Goal: Task Accomplishment & Management: Manage account settings

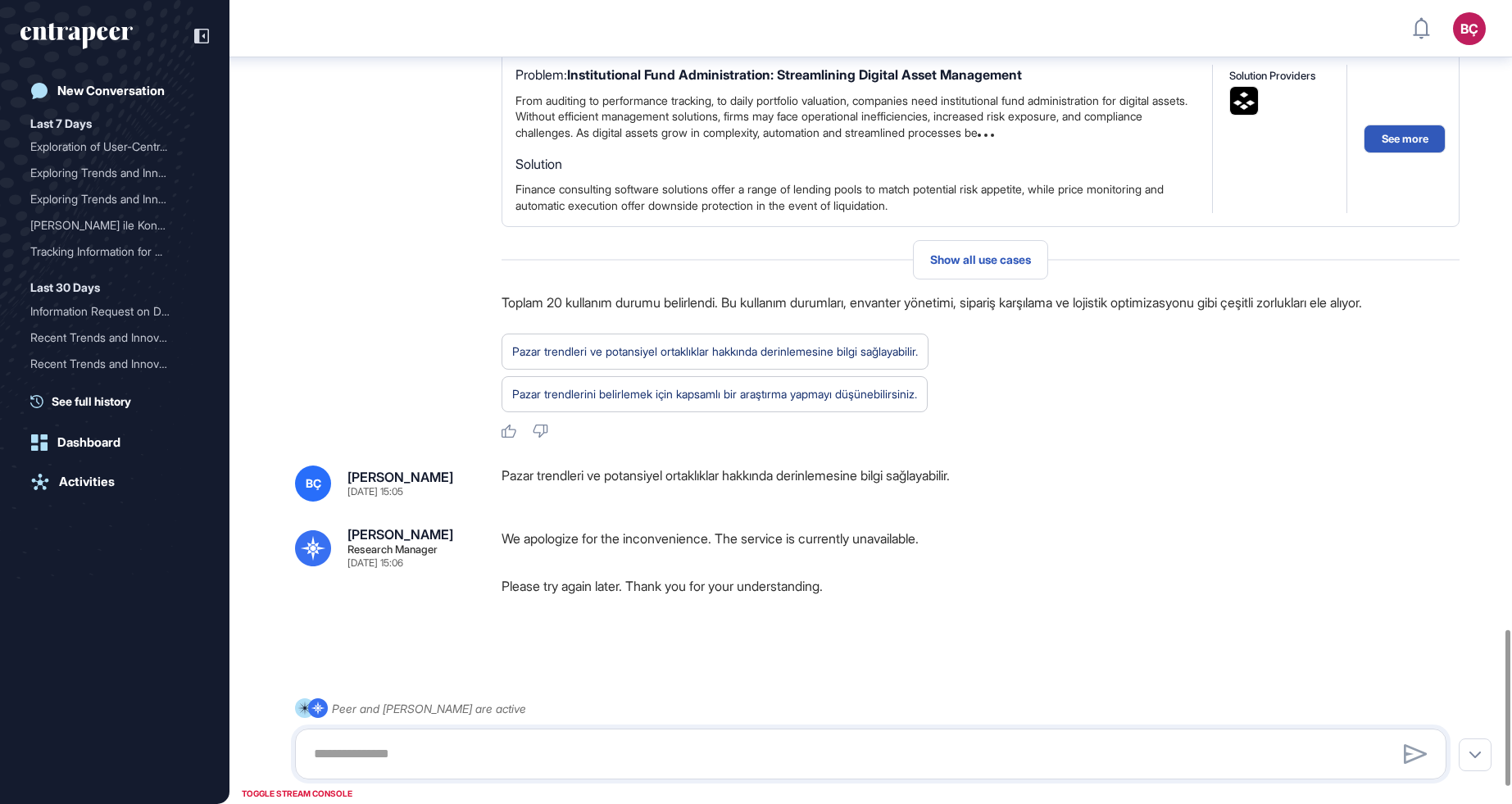
scroll to position [3325, 0]
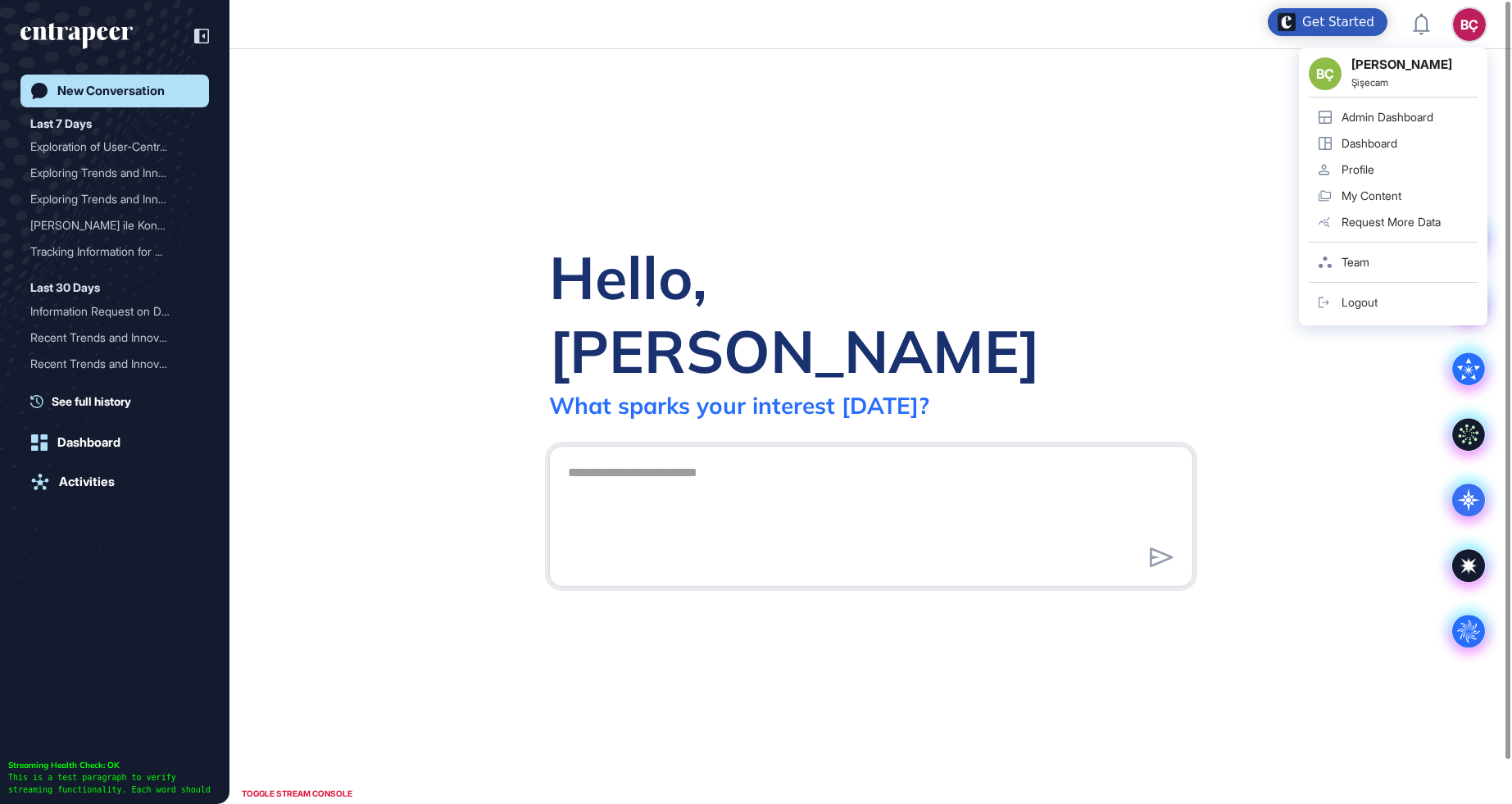
click at [1401, 115] on div "Admin Dashboard" at bounding box center [1388, 117] width 92 height 13
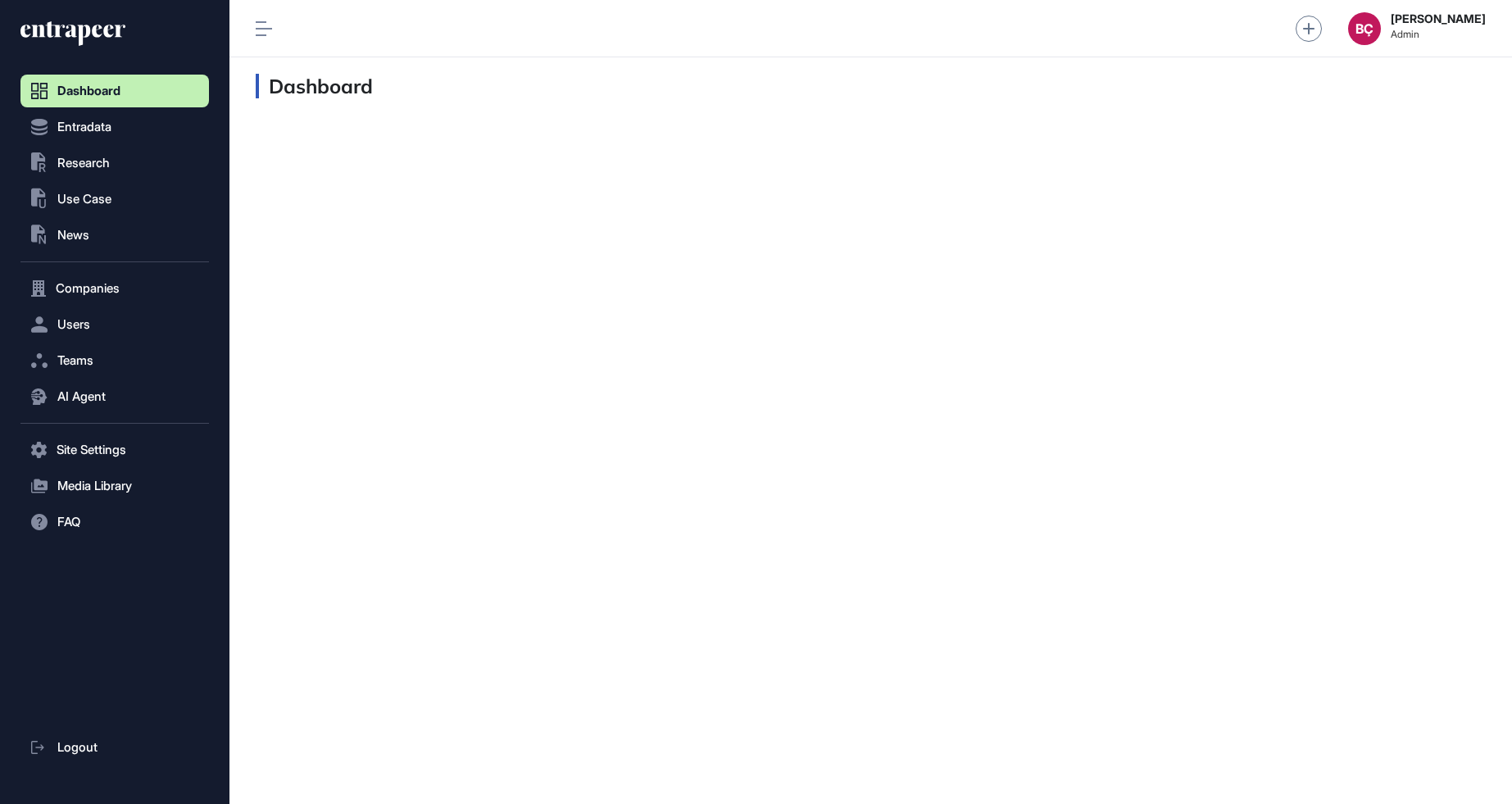
scroll to position [1, 1]
click at [73, 318] on span "Users" at bounding box center [74, 324] width 33 height 13
click at [74, 409] on button "Teams" at bounding box center [114, 393] width 189 height 33
click at [75, 443] on button "AI Agent" at bounding box center [114, 429] width 189 height 33
click at [82, 457] on span "Messages" at bounding box center [79, 460] width 52 height 13
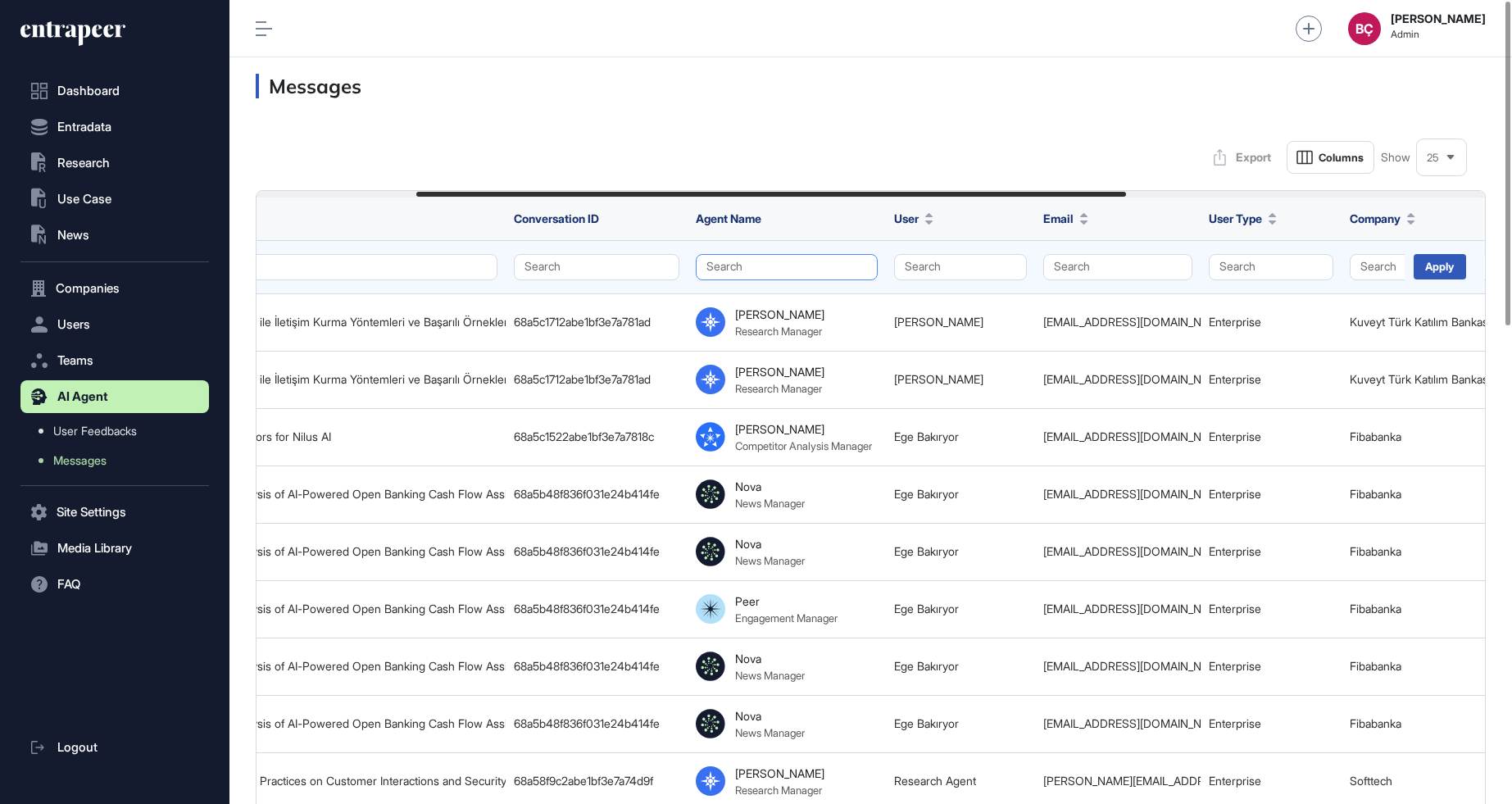
scroll to position [0, 296]
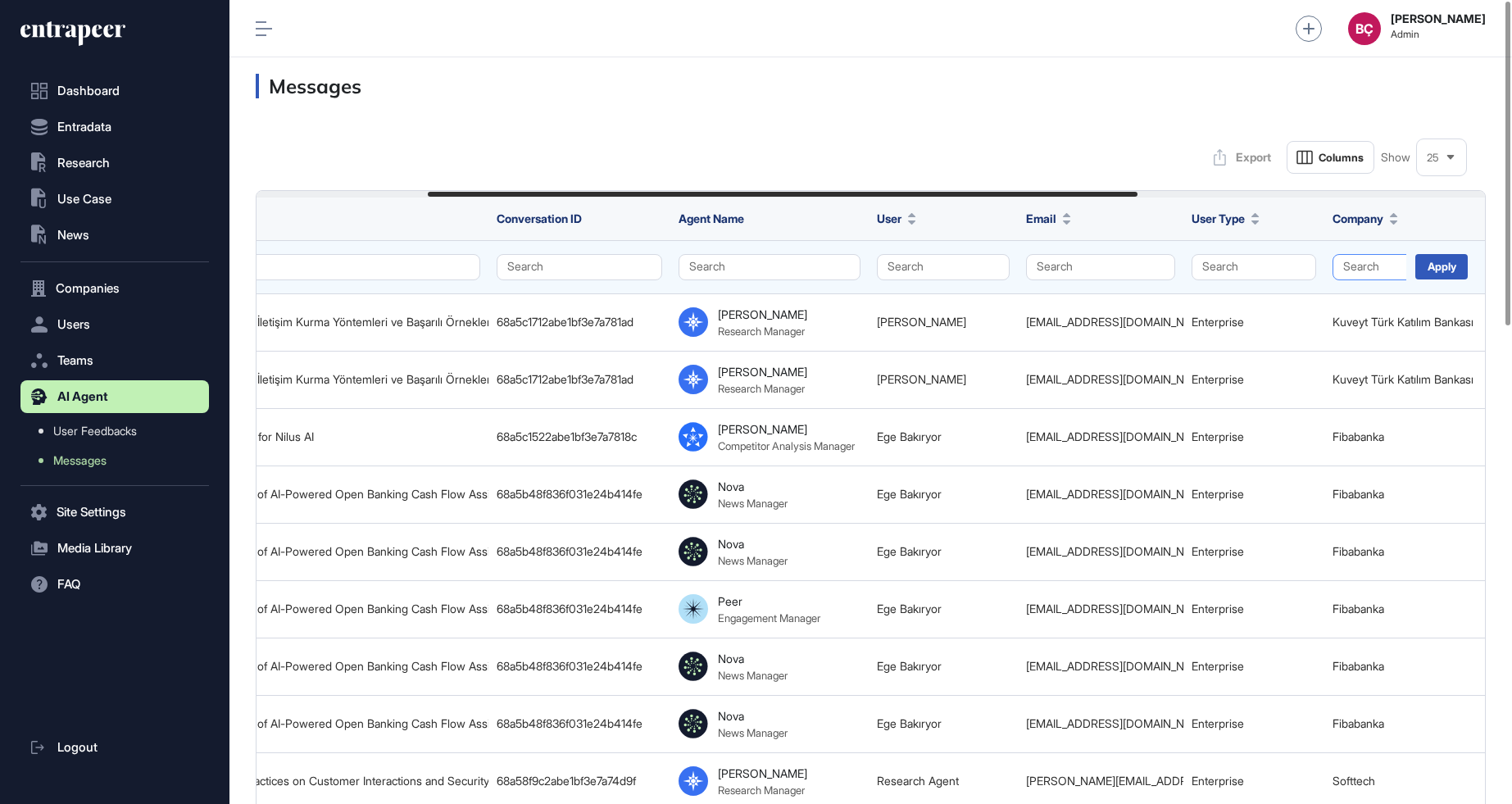
click at [1357, 259] on button "Search" at bounding box center [1423, 267] width 182 height 27
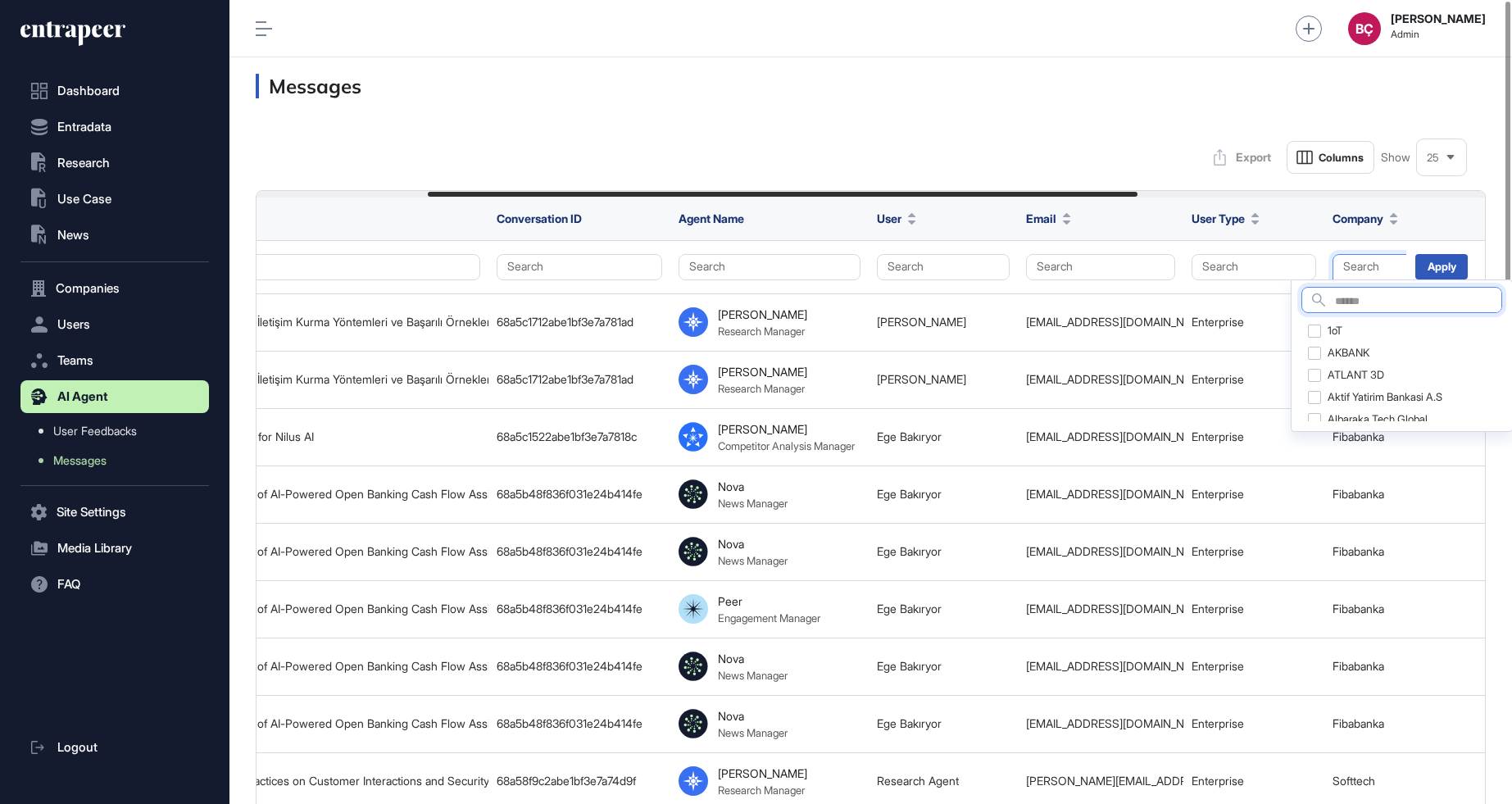
click at [1350, 300] on input "text" at bounding box center [1419, 302] width 167 height 22
type input "******"
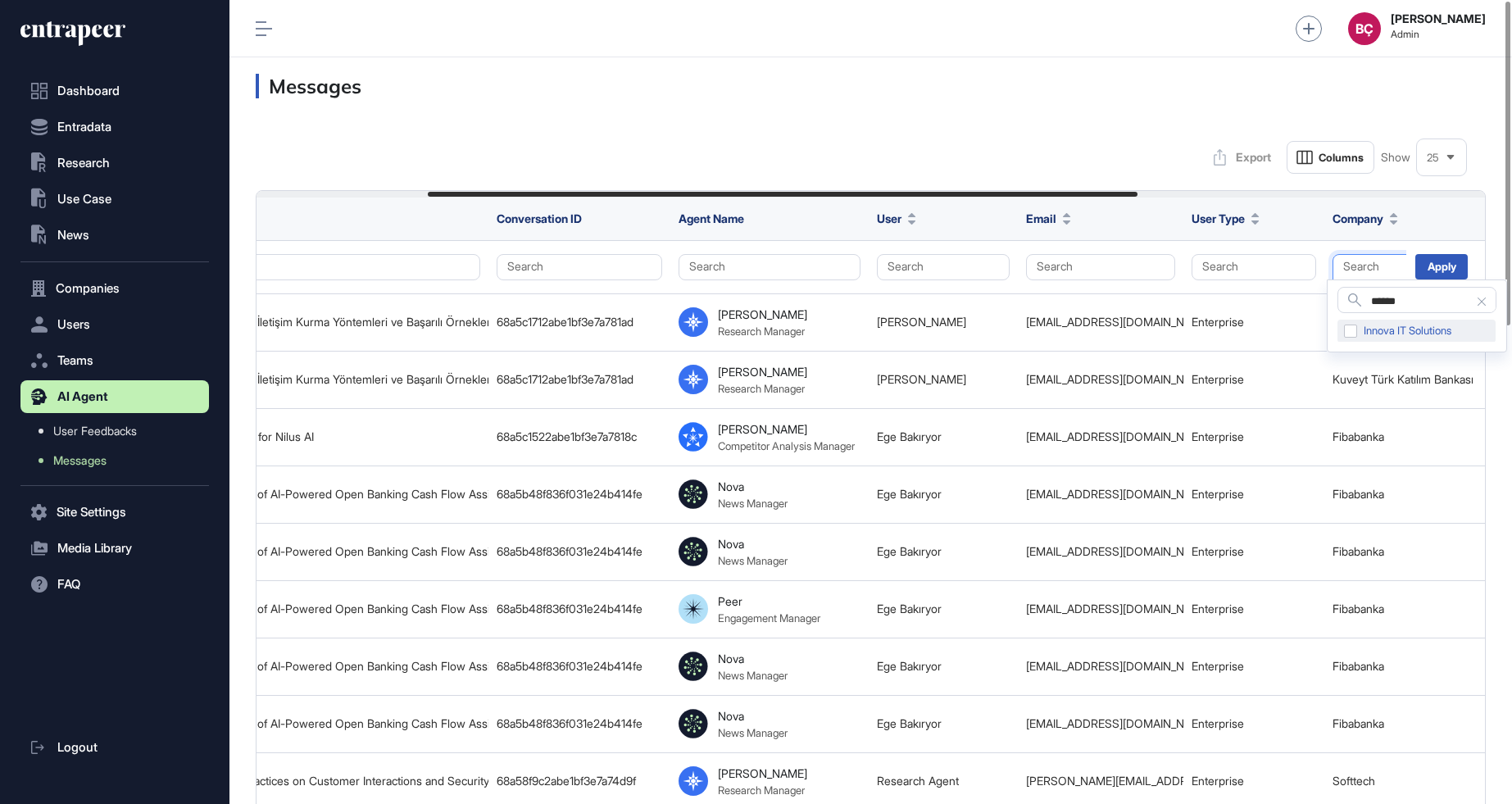
click at [1350, 327] on div "Innova IT Solutions" at bounding box center [1416, 331] width 159 height 23
click at [1444, 264] on div "Apply" at bounding box center [1441, 267] width 52 height 26
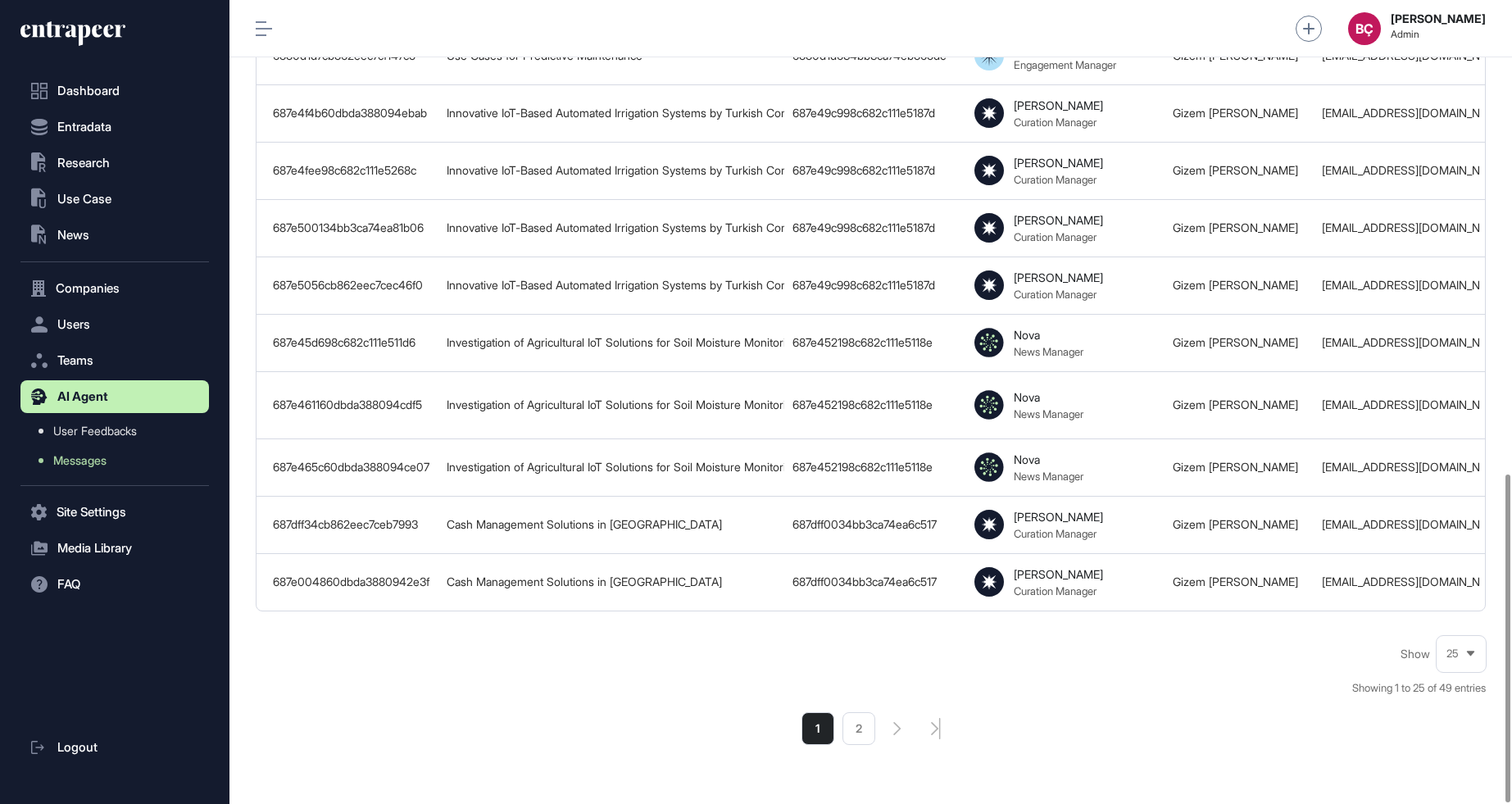
scroll to position [1162, 0]
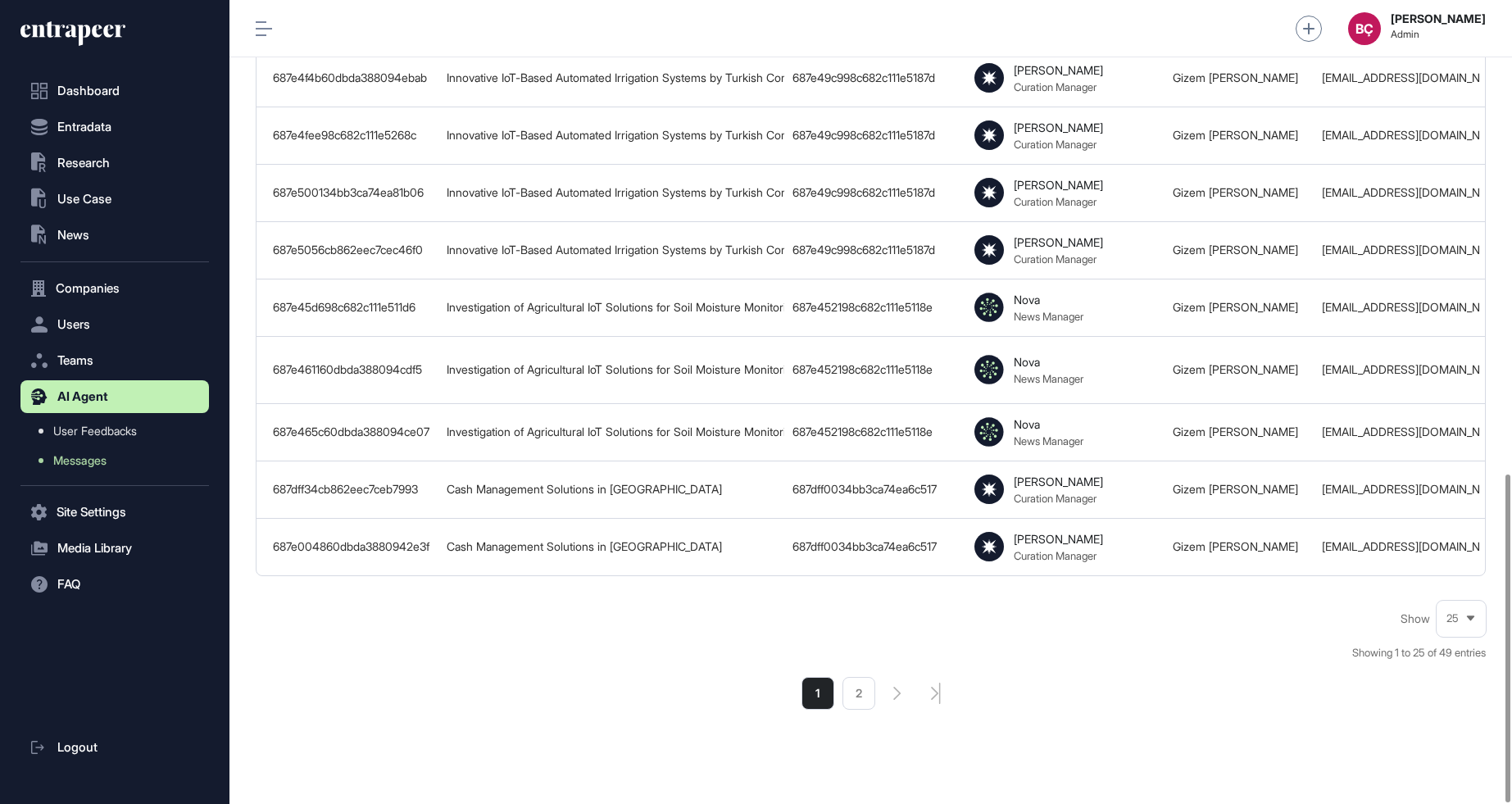
click at [1478, 602] on div "25" at bounding box center [1462, 618] width 50 height 32
click at [1456, 573] on li "50" at bounding box center [1462, 589] width 39 height 33
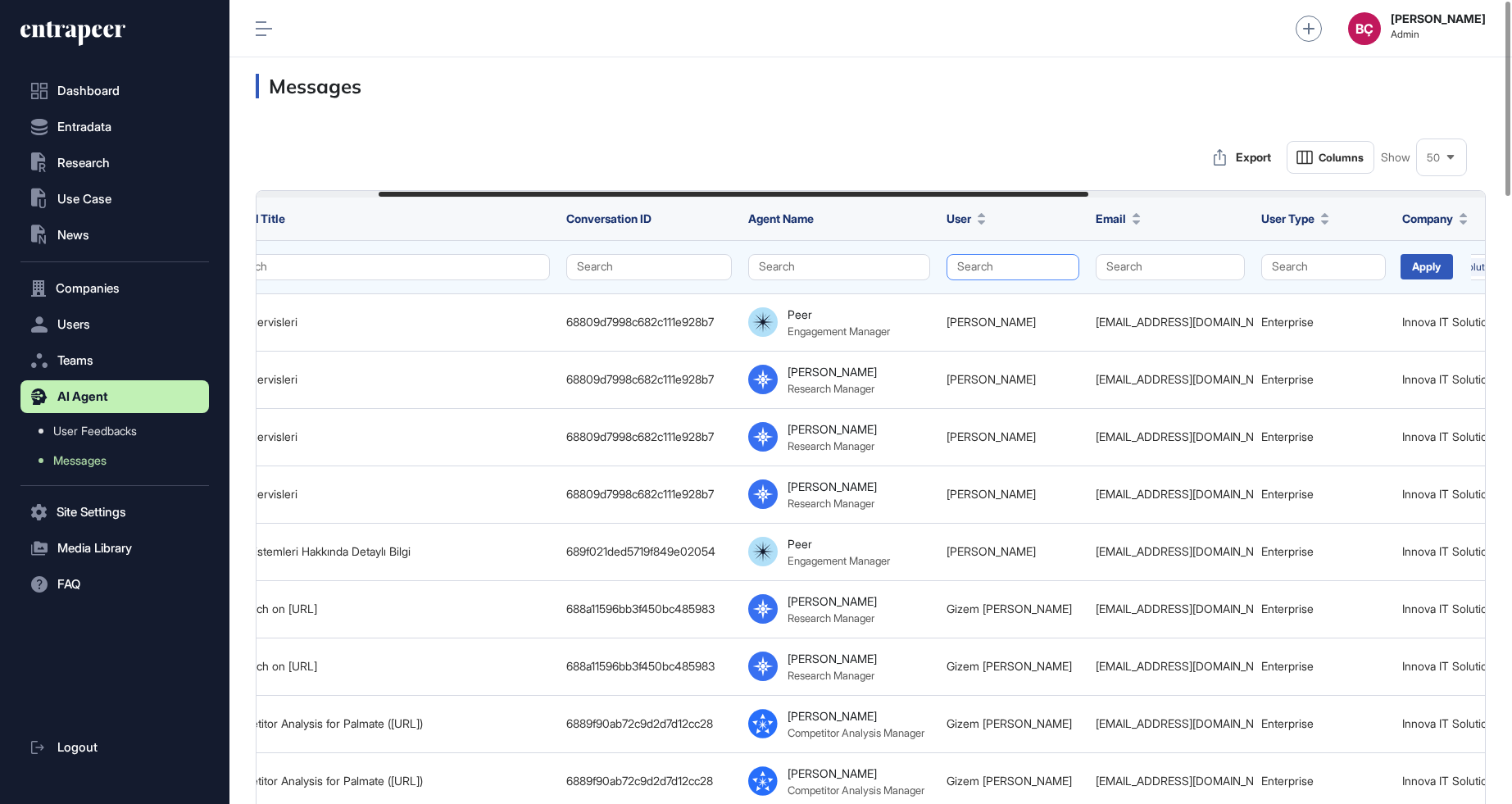
scroll to position [0, 227]
click at [1255, 266] on td "Search" at bounding box center [1322, 267] width 141 height 53
click at [1281, 266] on button "Search" at bounding box center [1322, 267] width 125 height 27
click at [1281, 310] on div "Enterprise" at bounding box center [1318, 321] width 97 height 23
click at [1440, 269] on div "Apply" at bounding box center [1442, 267] width 52 height 26
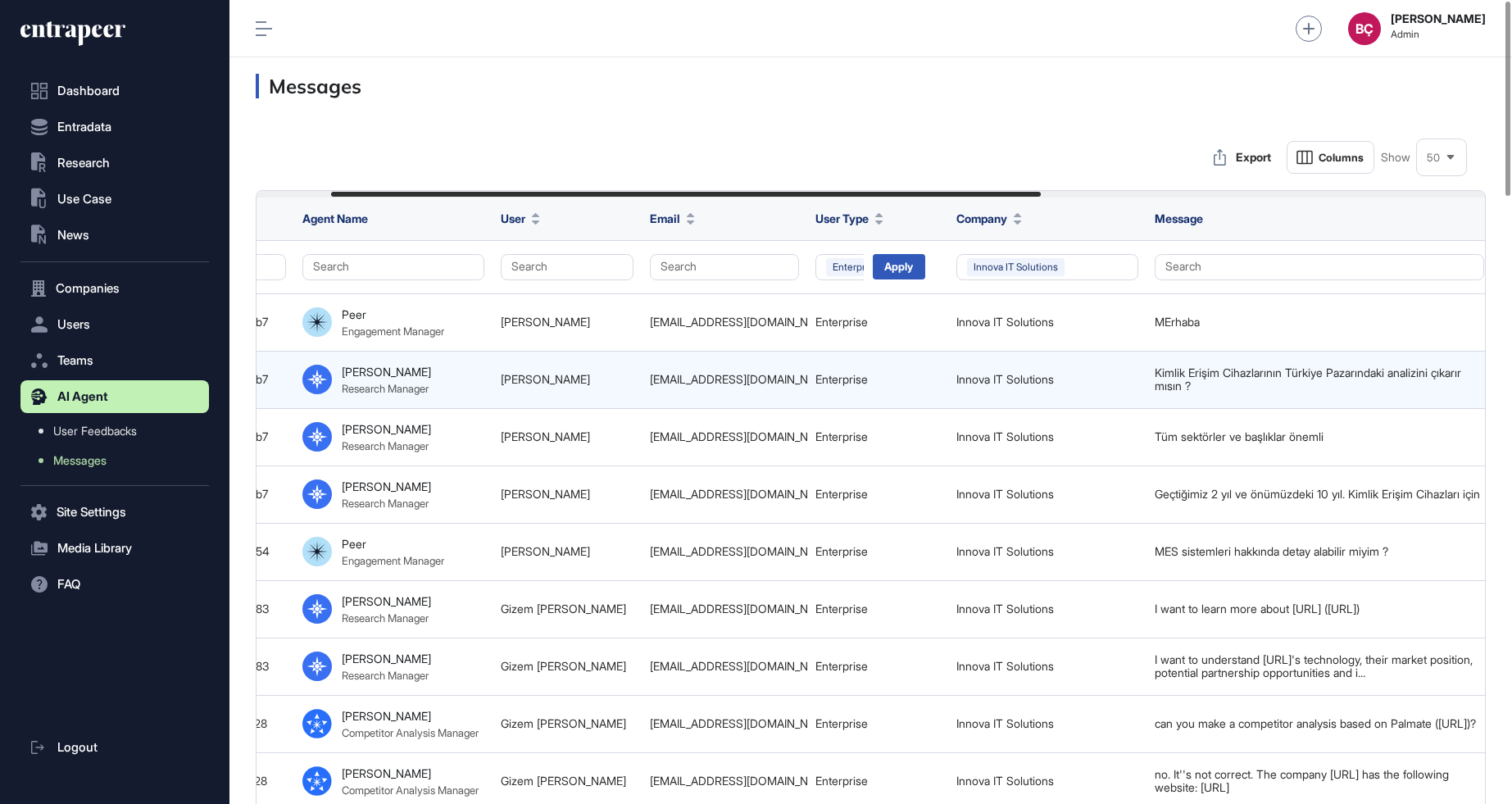
scroll to position [0, 898]
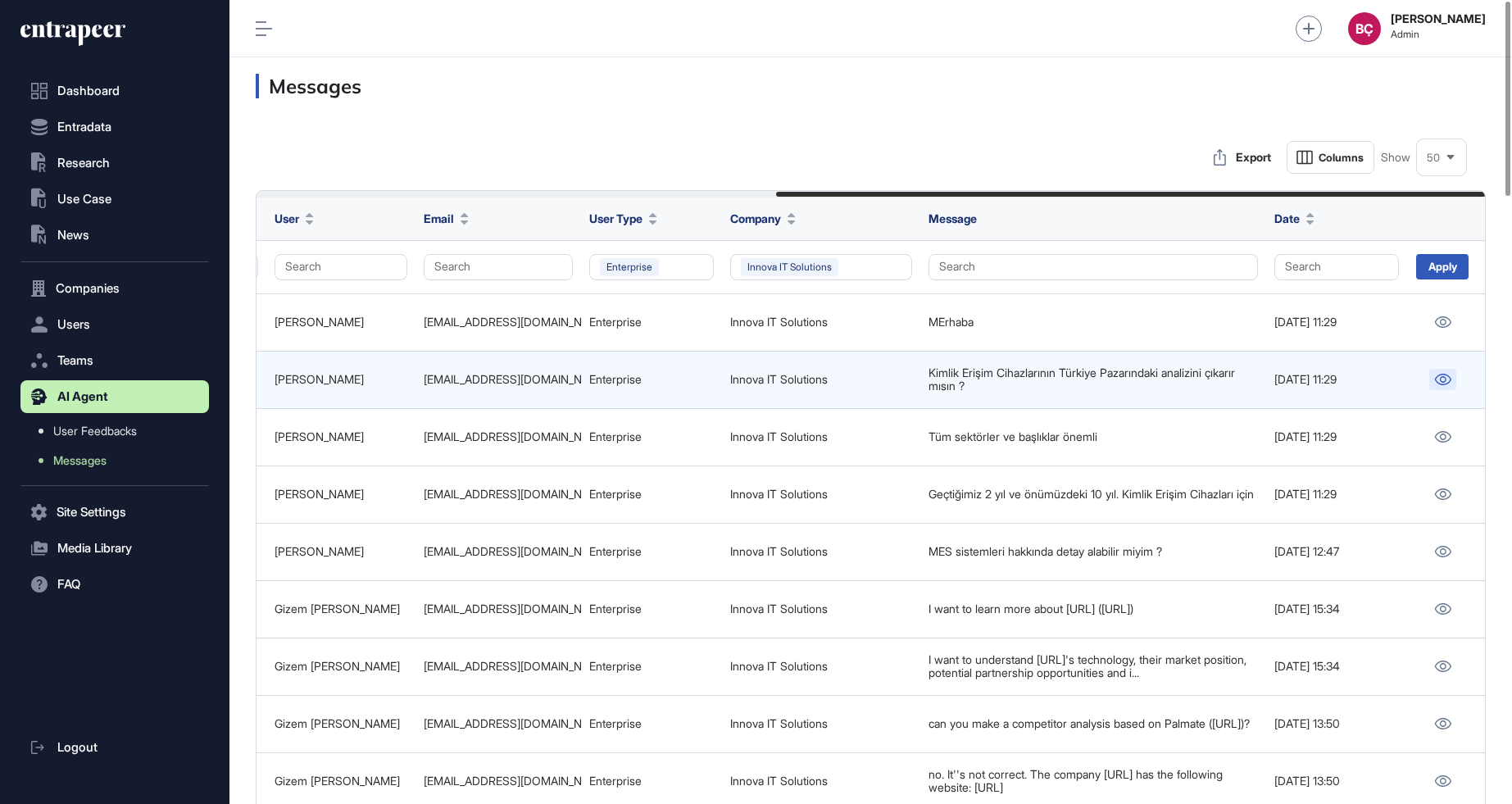
click at [1435, 377] on icon at bounding box center [1442, 379] width 17 height 12
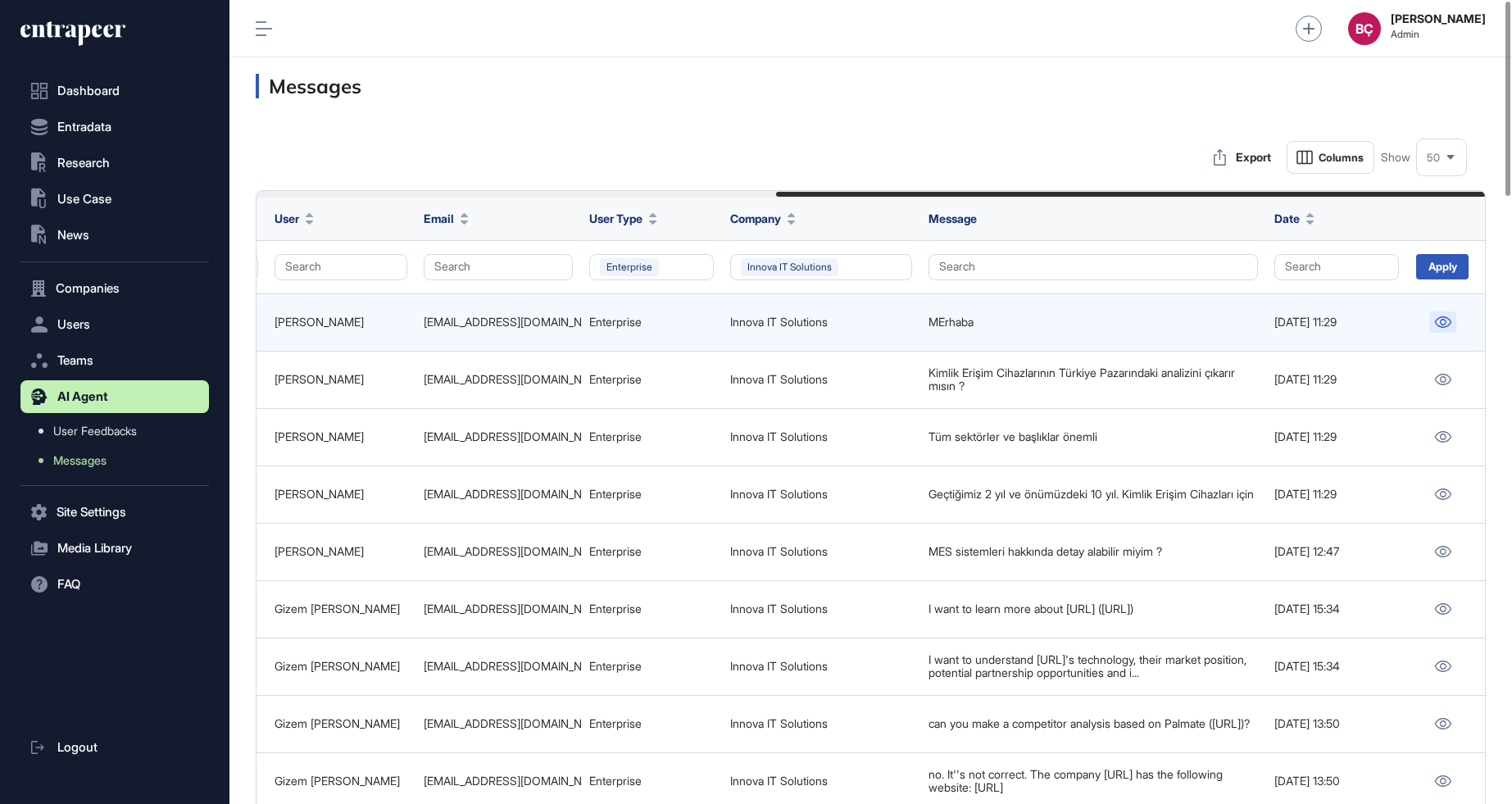
click at [1434, 320] on icon at bounding box center [1442, 321] width 17 height 12
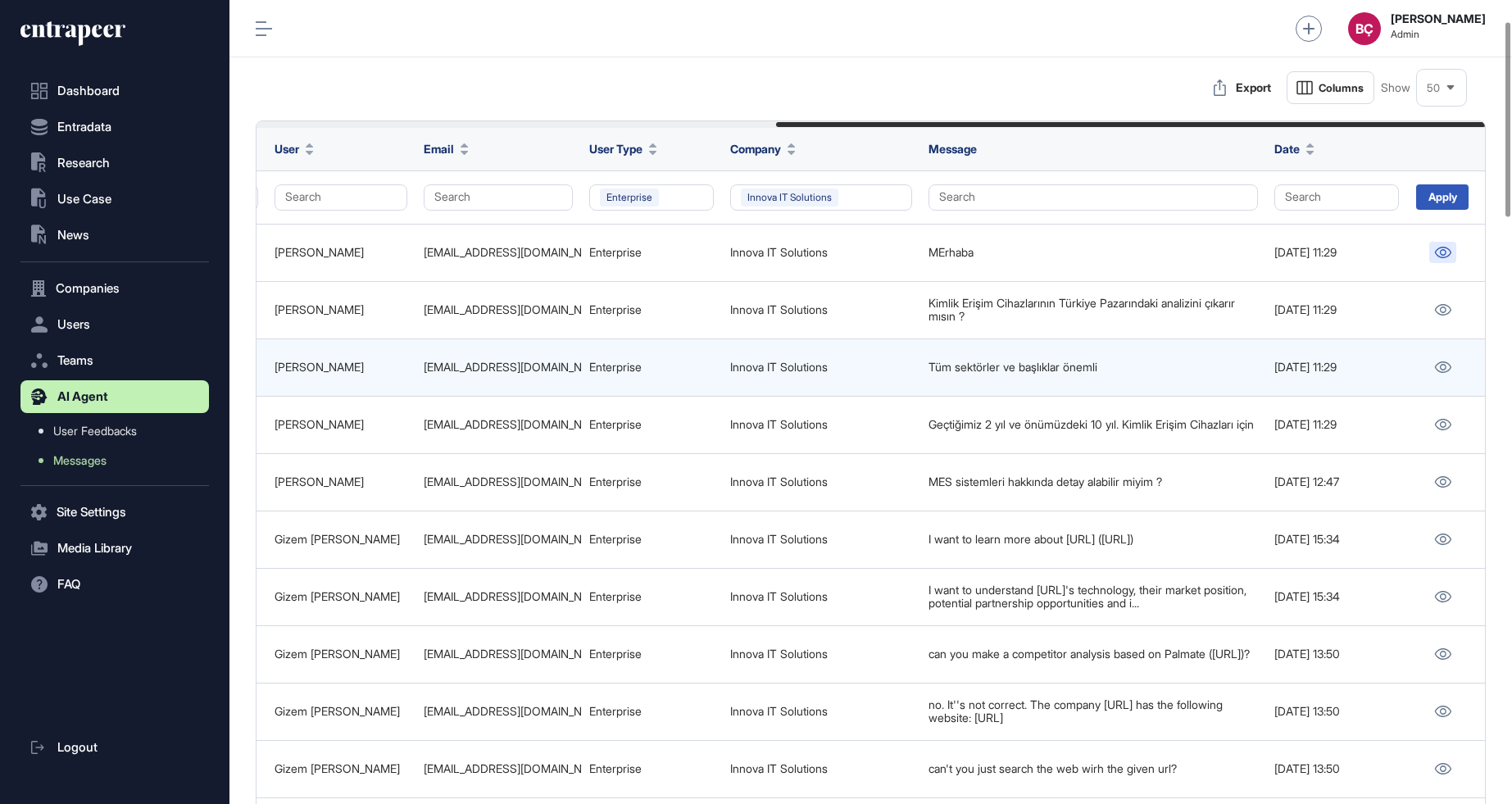
scroll to position [95, 0]
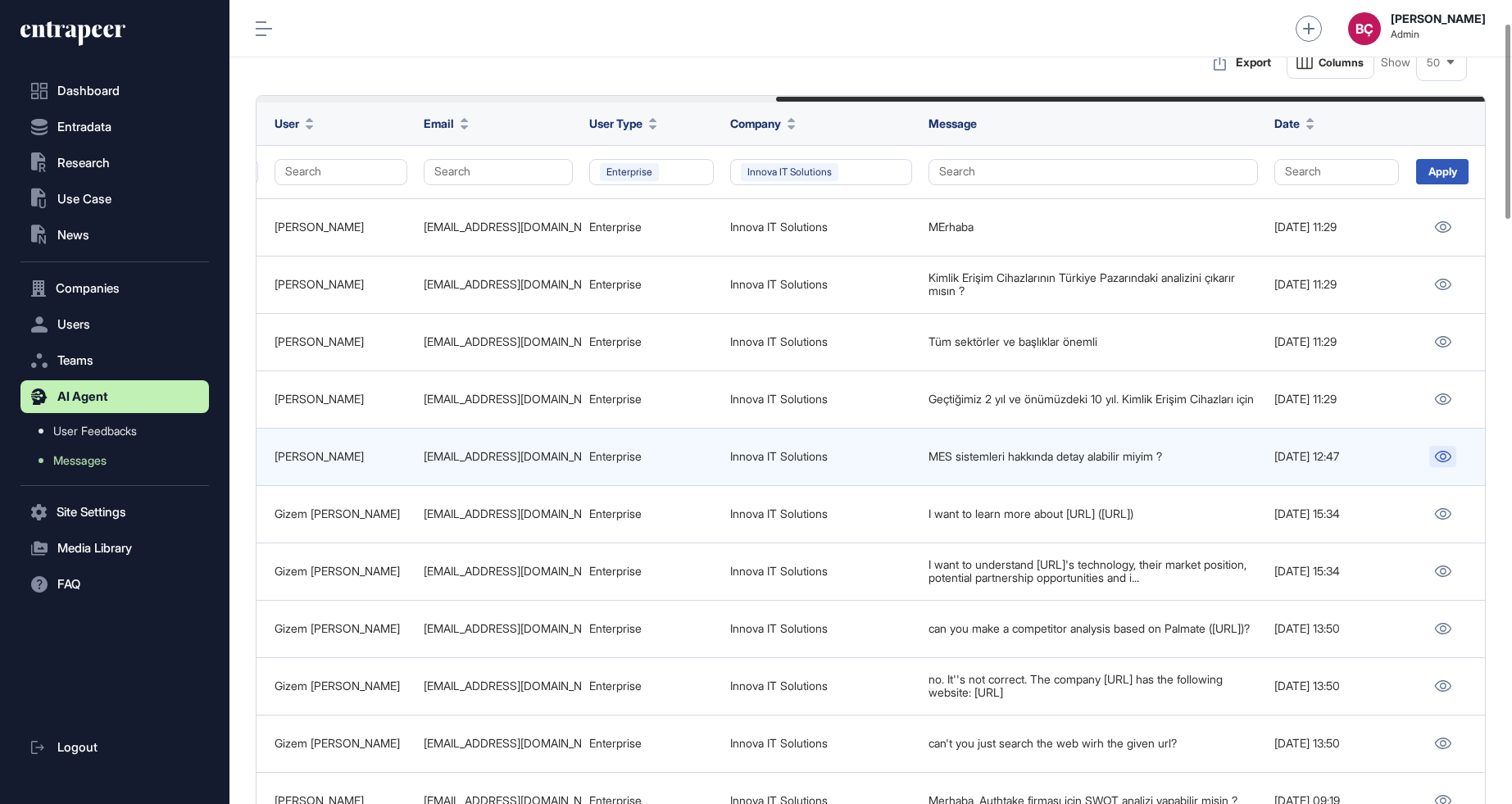
click at [1440, 451] on icon at bounding box center [1443, 456] width 17 height 12
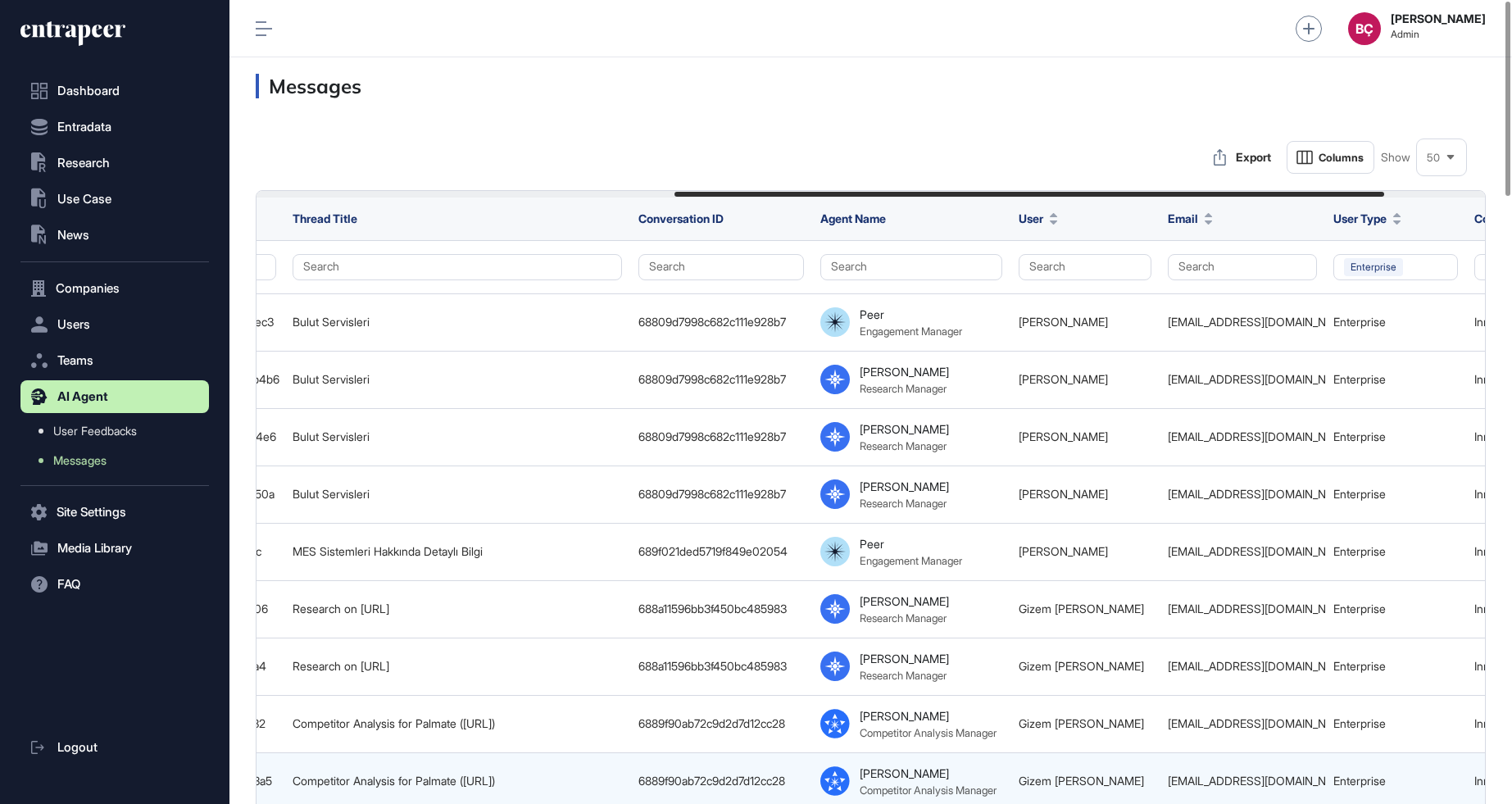
scroll to position [0, 0]
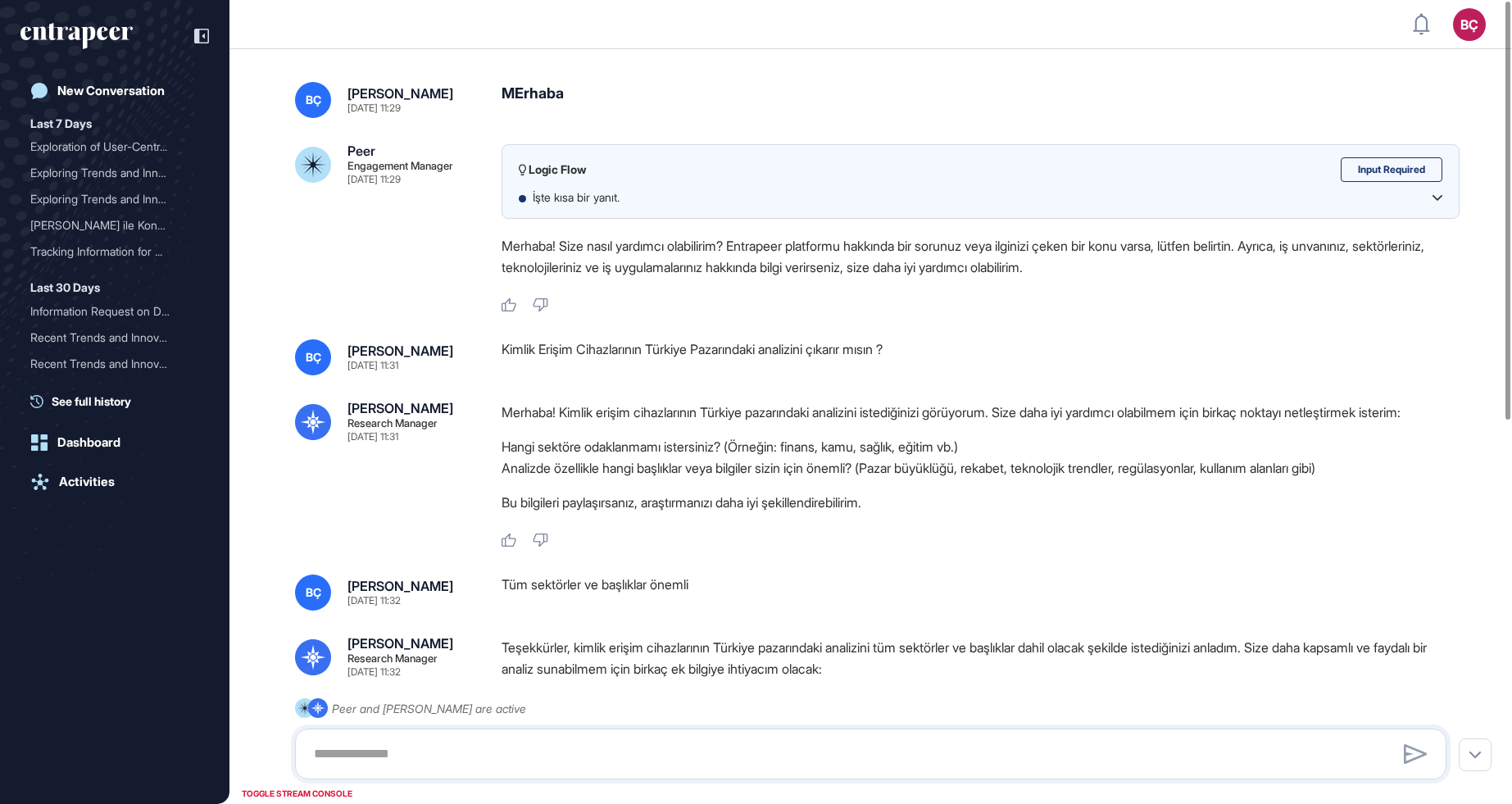
type textarea "**********"
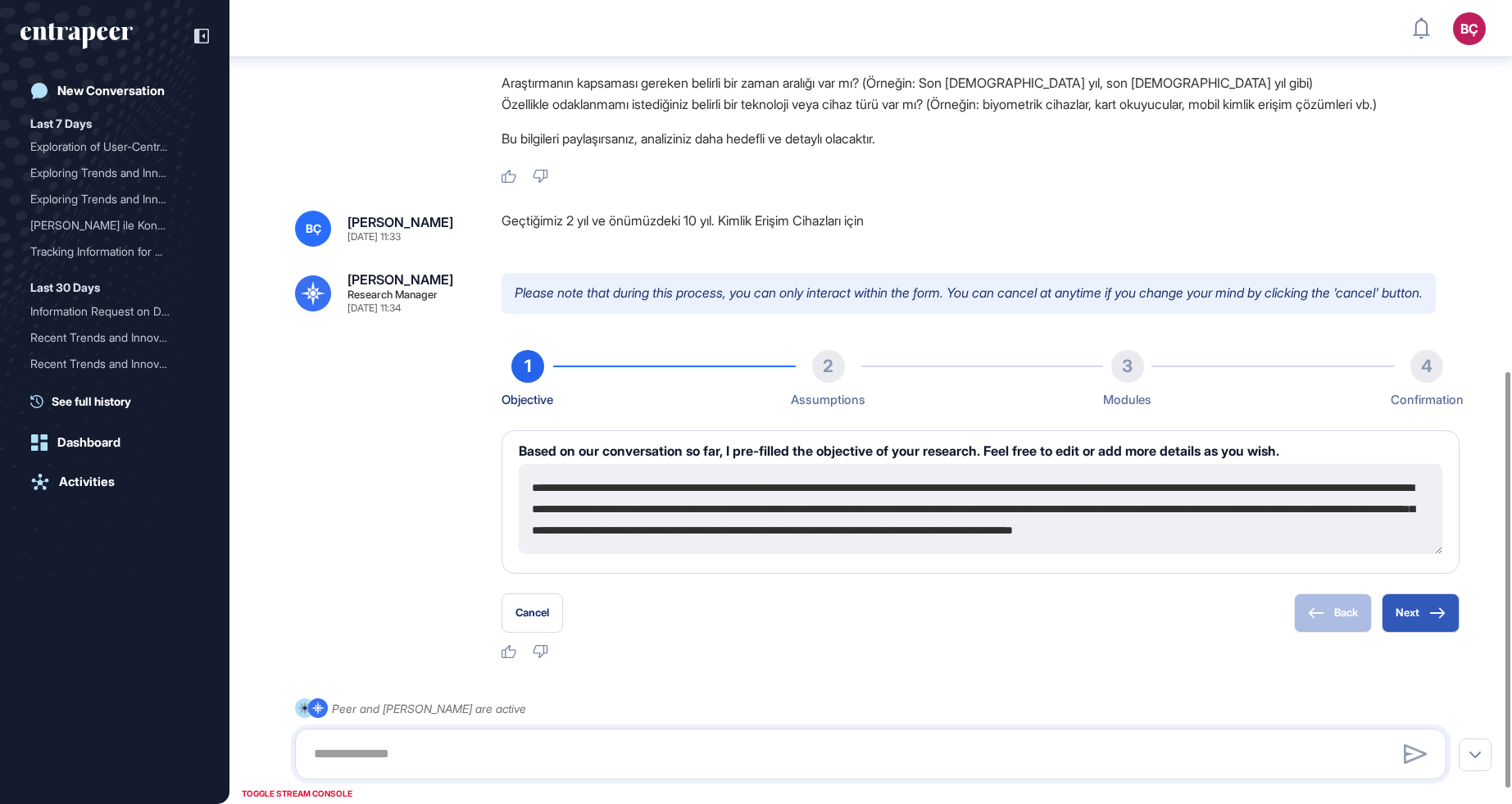
scroll to position [745, 0]
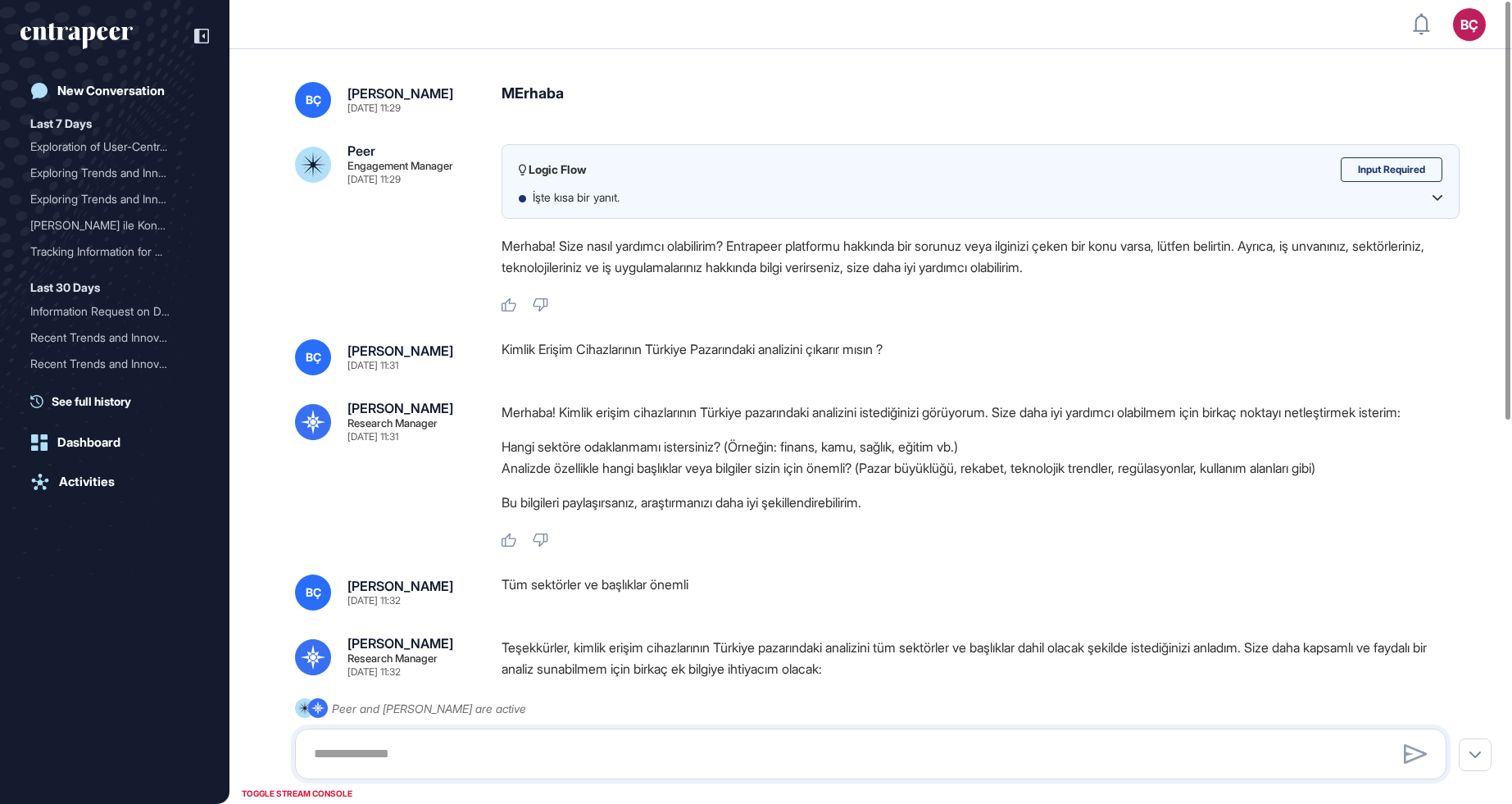
type textarea "**********"
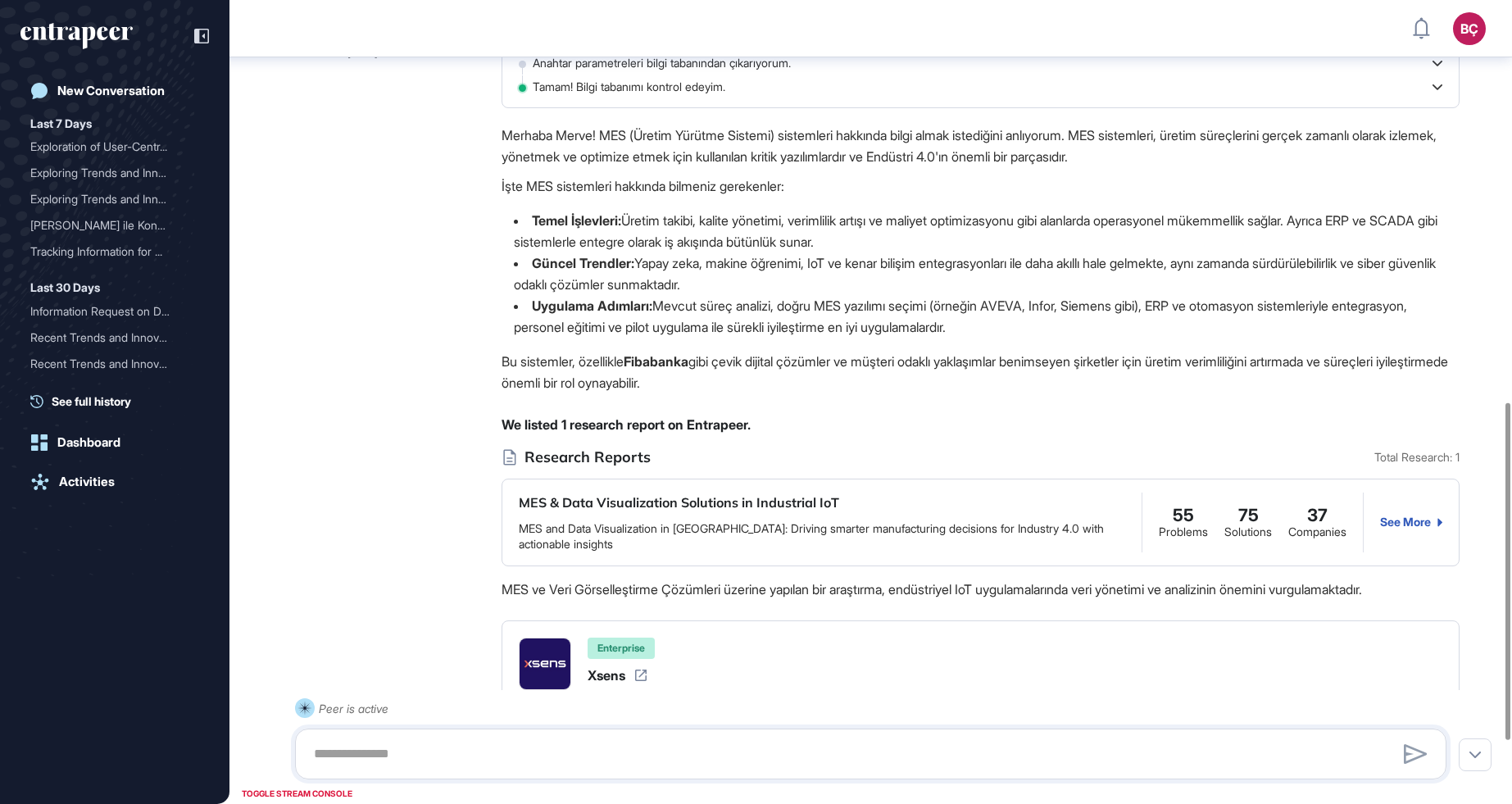
scroll to position [1110, 0]
